Goal: Task Accomplishment & Management: Use online tool/utility

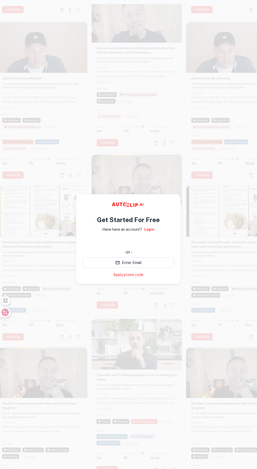
click at [141, 241] on iframe at bounding box center [128, 242] width 97 height 12
click at [139, 241] on iframe at bounding box center [128, 242] width 97 height 12
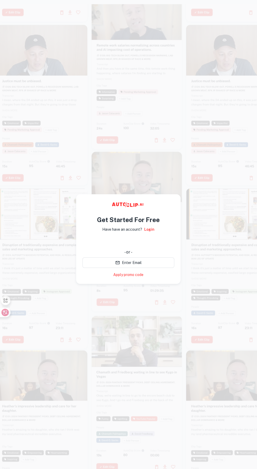
click at [18, 26] on video at bounding box center [42, 47] width 90 height 45
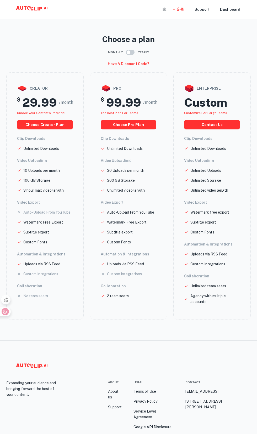
click at [166, 11] on div "家" at bounding box center [164, 9] width 4 height 19
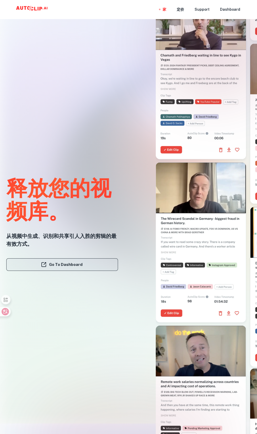
click at [73, 268] on font "Go To Dashboard" at bounding box center [66, 264] width 34 height 7
